Goal: Navigation & Orientation: Find specific page/section

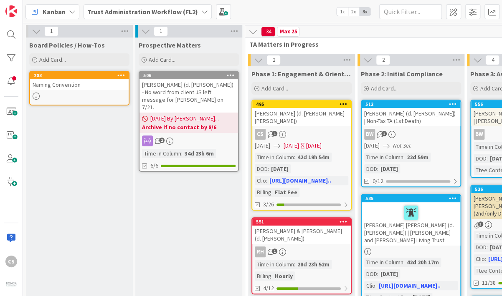
click at [201, 10] on icon at bounding box center [204, 11] width 7 height 7
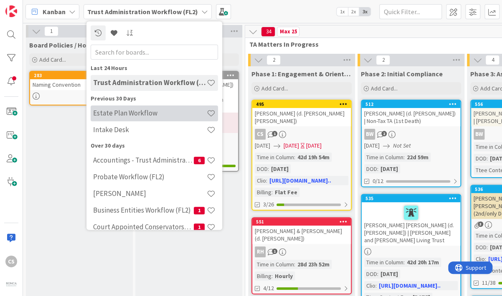
click at [153, 111] on h4 "Estate Plan Workflow" at bounding box center [150, 113] width 114 height 8
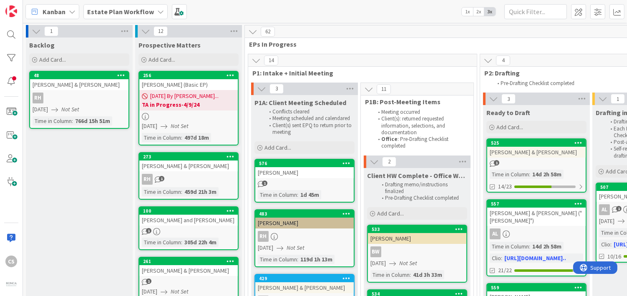
click at [157, 9] on icon at bounding box center [160, 11] width 7 height 7
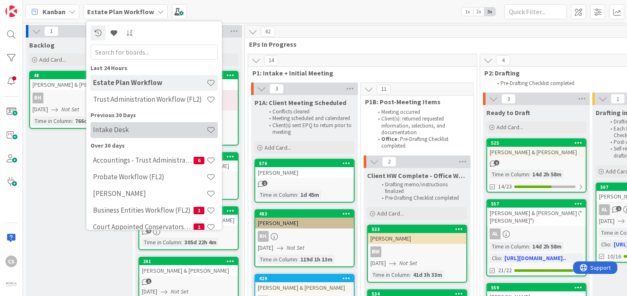
click at [137, 134] on h4 "Intake Desk" at bounding box center [150, 130] width 114 height 8
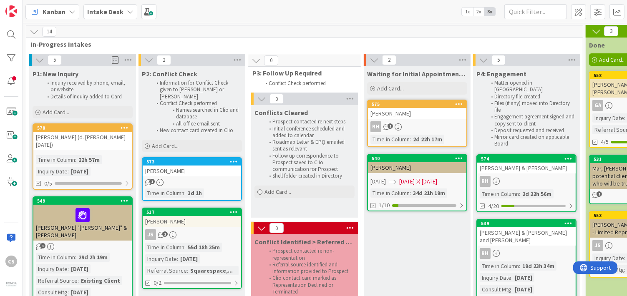
click at [128, 10] on icon at bounding box center [130, 11] width 7 height 7
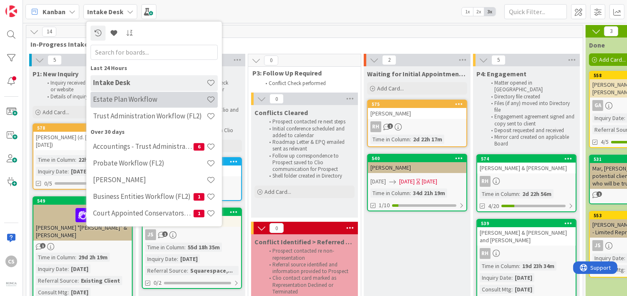
click at [142, 102] on h4 "Estate Plan Workflow" at bounding box center [150, 100] width 114 height 8
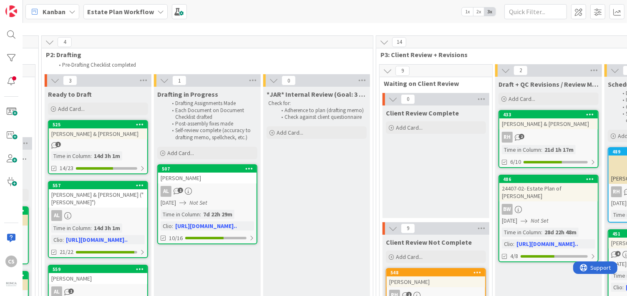
scroll to position [18, 0]
